Goal: Browse casually: Explore the website without a specific task or goal

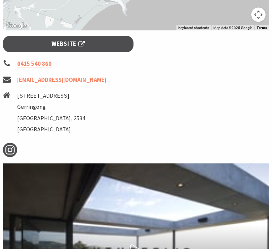
scroll to position [664, 0]
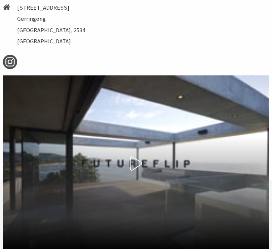
click at [139, 158] on icon at bounding box center [136, 163] width 14 height 14
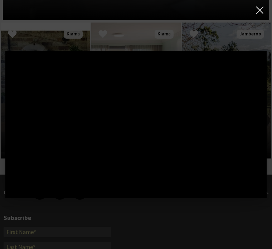
scroll to position [908, 0]
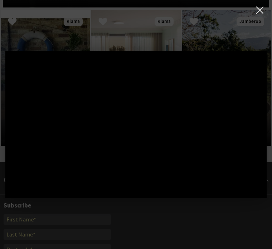
click at [256, 9] on button at bounding box center [259, 10] width 15 height 15
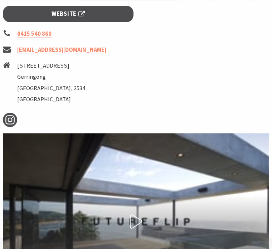
scroll to position [697, 0]
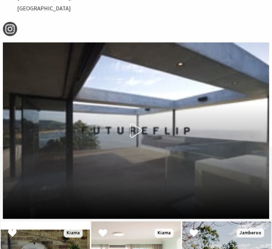
click at [138, 127] on icon at bounding box center [136, 130] width 14 height 14
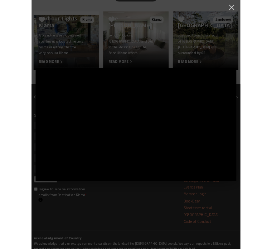
scroll to position [690, 0]
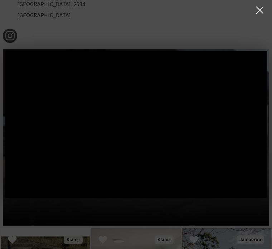
click at [261, 8] on button at bounding box center [259, 10] width 15 height 15
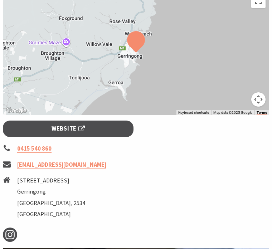
scroll to position [666, 0]
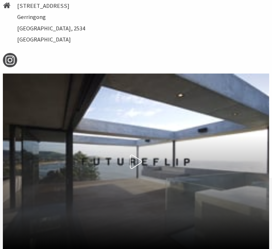
click at [135, 161] on icon at bounding box center [136, 161] width 14 height 14
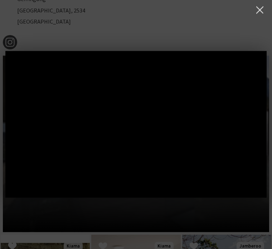
scroll to position [698, 0]
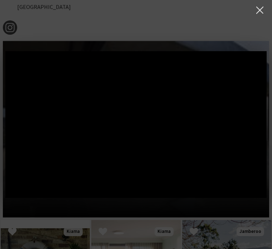
click at [253, 50] on div at bounding box center [136, 124] width 272 height 249
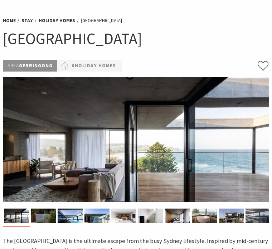
scroll to position [26, 0]
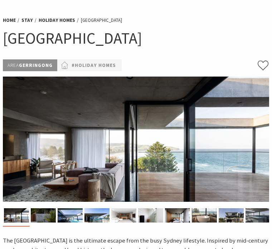
click at [177, 214] on img at bounding box center [177, 215] width 25 height 14
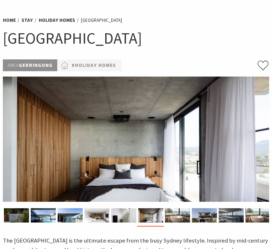
click at [204, 211] on img at bounding box center [204, 215] width 25 height 14
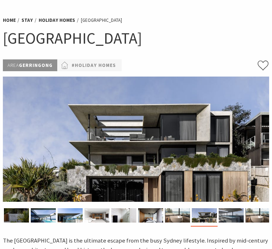
click at [210, 212] on img at bounding box center [204, 215] width 25 height 14
click at [216, 209] on img at bounding box center [204, 215] width 25 height 14
click at [240, 211] on img at bounding box center [230, 215] width 25 height 14
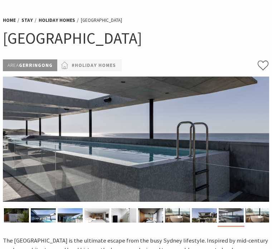
click at [243, 216] on img at bounding box center [230, 215] width 25 height 14
click at [249, 213] on img at bounding box center [257, 215] width 25 height 14
click at [254, 216] on img at bounding box center [257, 215] width 25 height 14
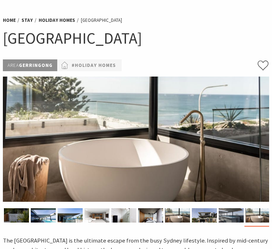
click at [228, 213] on img at bounding box center [230, 215] width 25 height 14
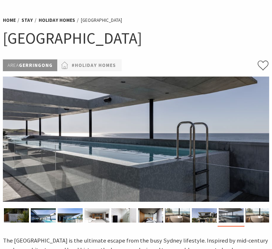
click at [165, 209] on img at bounding box center [177, 215] width 25 height 14
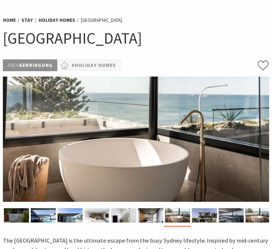
click at [178, 213] on img at bounding box center [177, 215] width 25 height 14
click at [205, 213] on img at bounding box center [204, 215] width 25 height 14
click at [205, 218] on img at bounding box center [204, 215] width 25 height 14
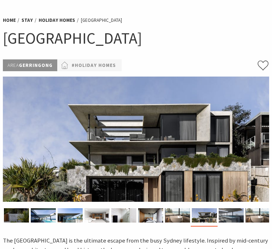
click at [230, 216] on img at bounding box center [230, 215] width 25 height 14
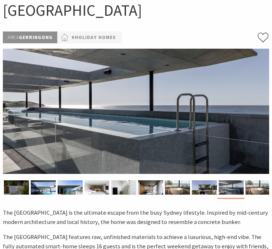
click at [176, 182] on img at bounding box center [177, 187] width 25 height 14
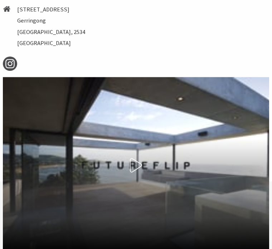
scroll to position [759, 0]
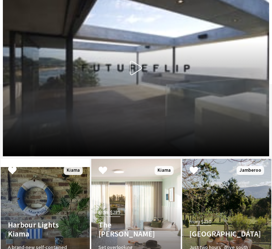
click at [136, 62] on icon at bounding box center [136, 68] width 14 height 14
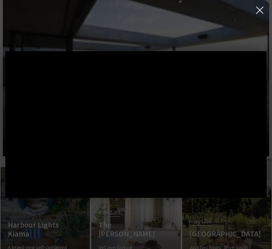
click at [244, 34] on div at bounding box center [136, 124] width 272 height 249
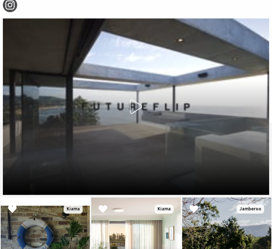
scroll to position [719, 0]
